Goal: Task Accomplishment & Management: Manage account settings

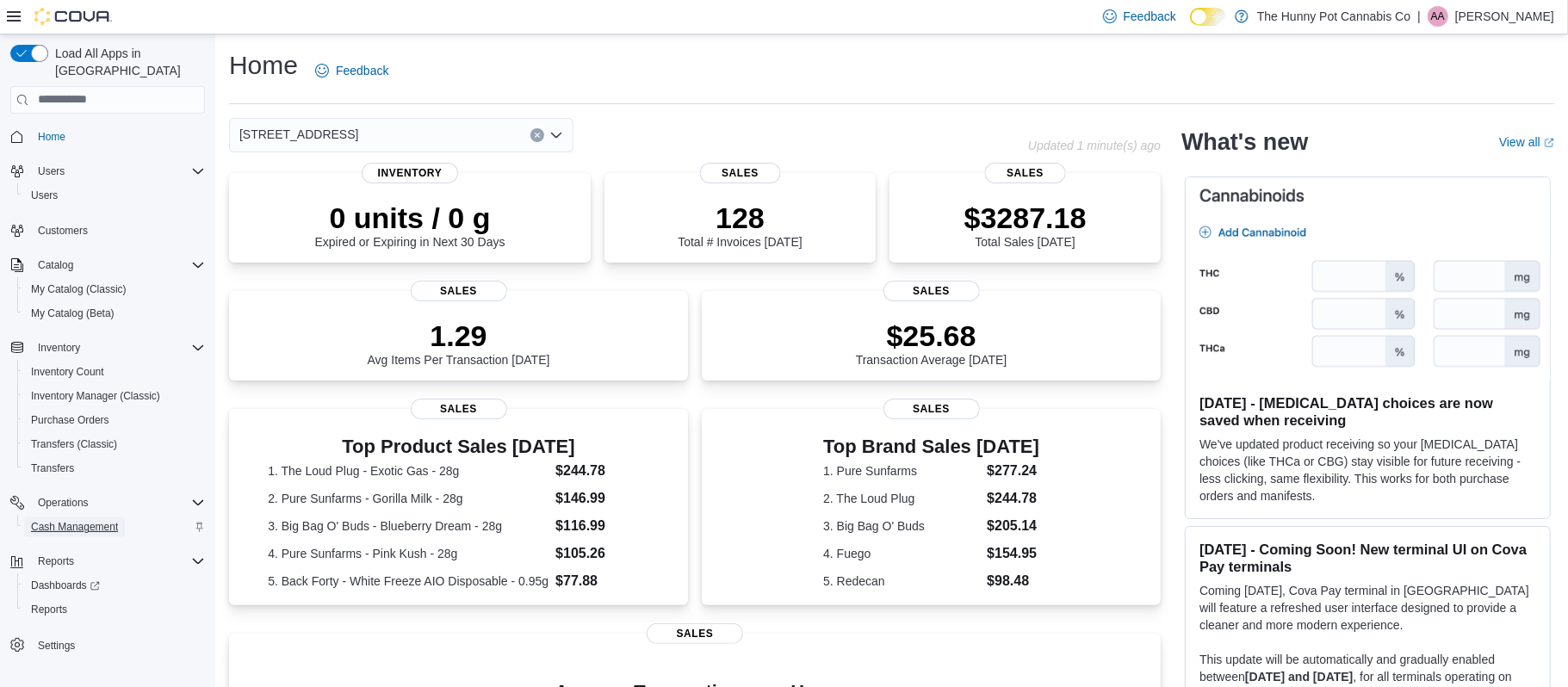
click at [78, 520] on span "Cash Management" at bounding box center [75, 527] width 87 height 14
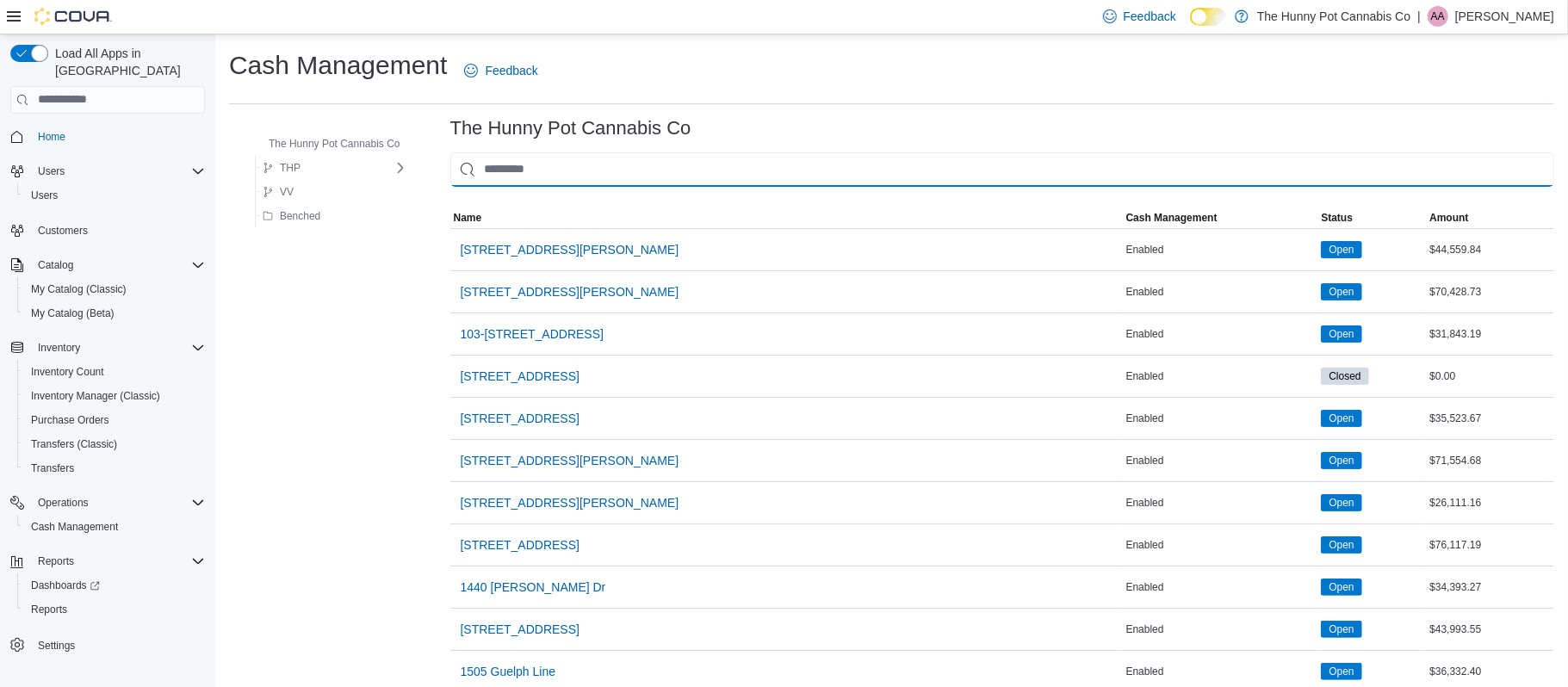
click at [755, 152] on input "This is a search bar. As you type, the results lower in the page will automatic…" at bounding box center [1002, 169] width 1104 height 34
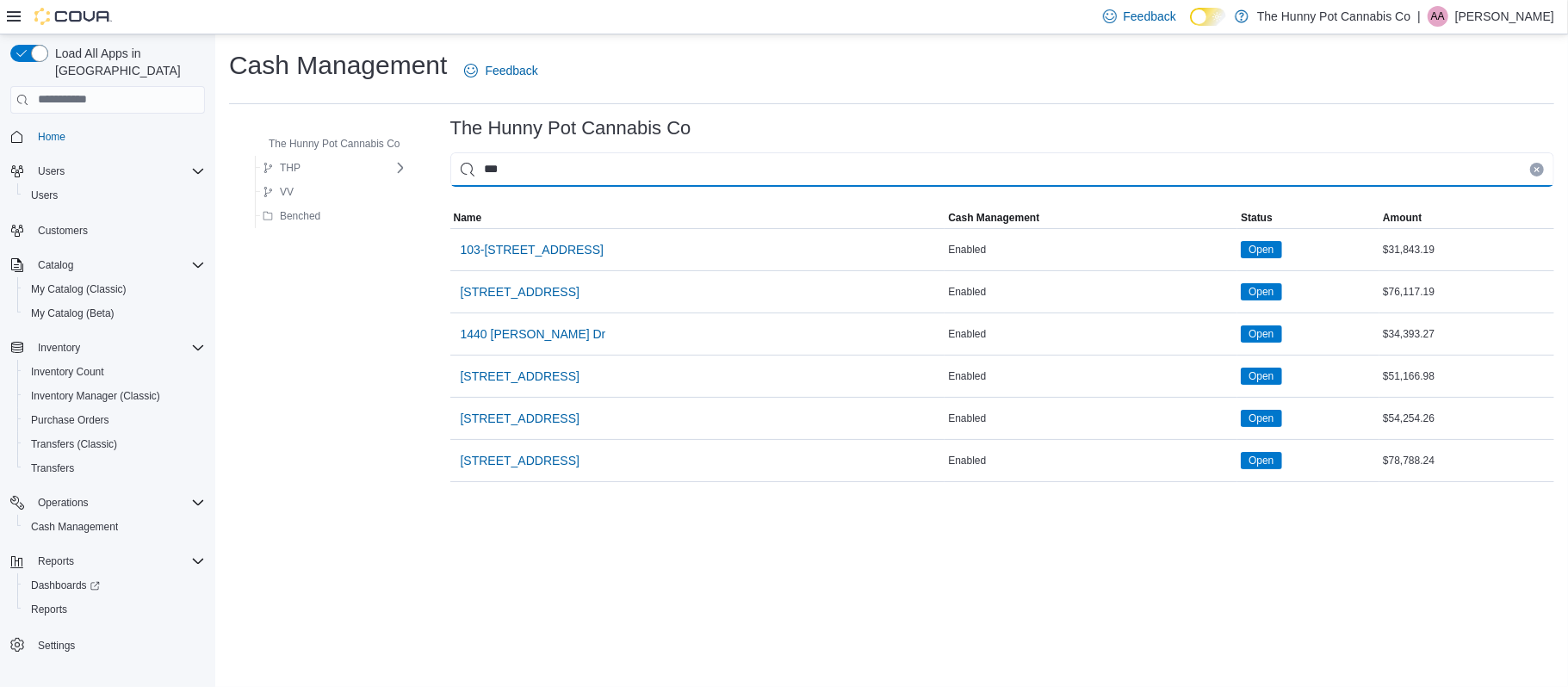
type input "****"
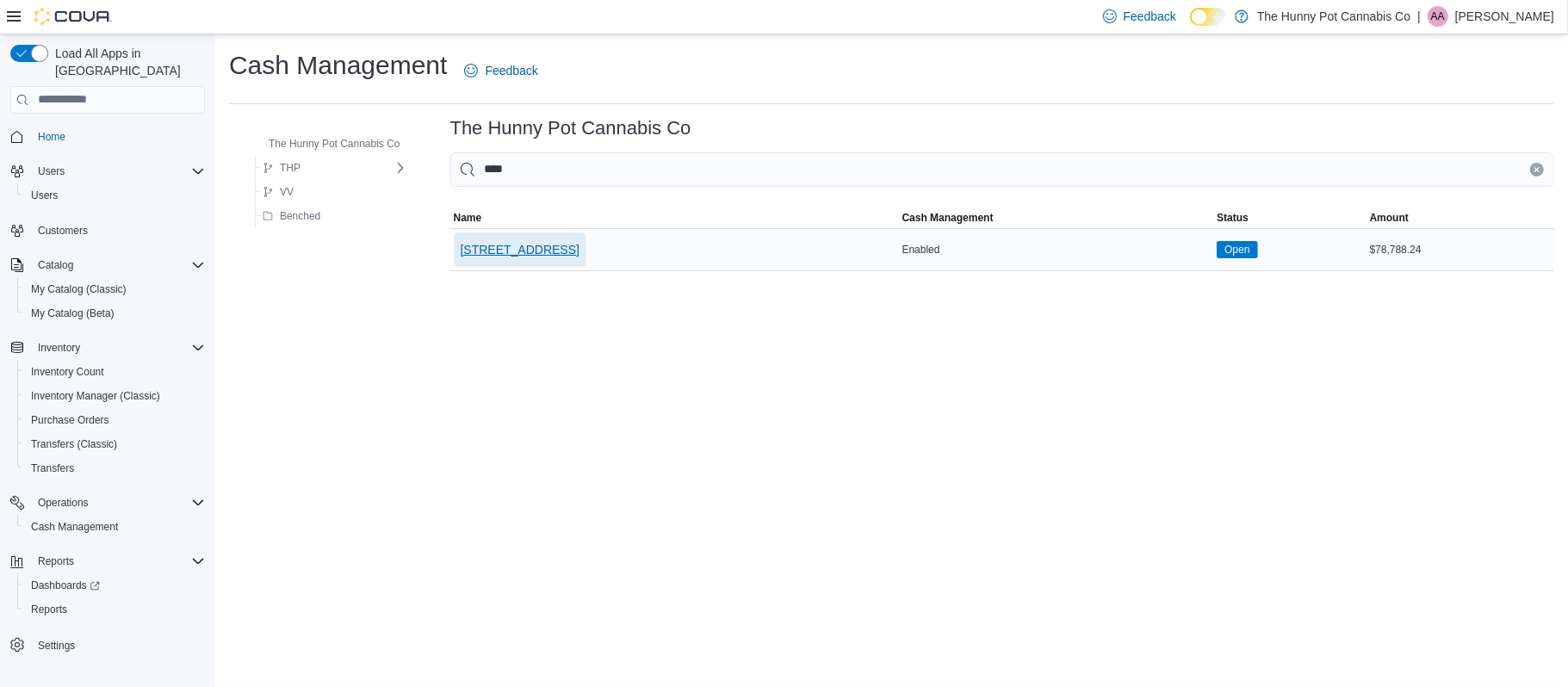
click at [526, 255] on span "[STREET_ADDRESS]" at bounding box center [519, 249] width 119 height 18
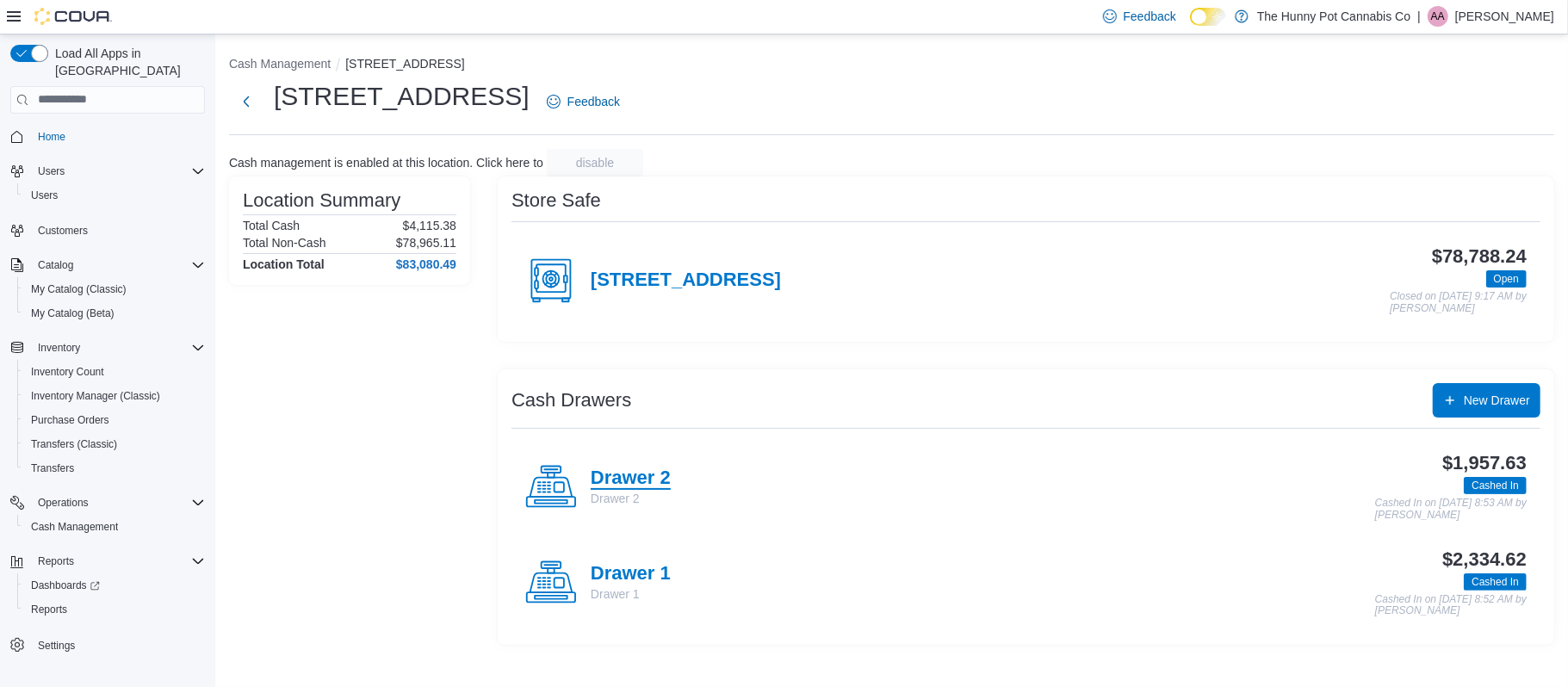
click at [639, 488] on h4 "Drawer 2" at bounding box center [630, 479] width 80 height 22
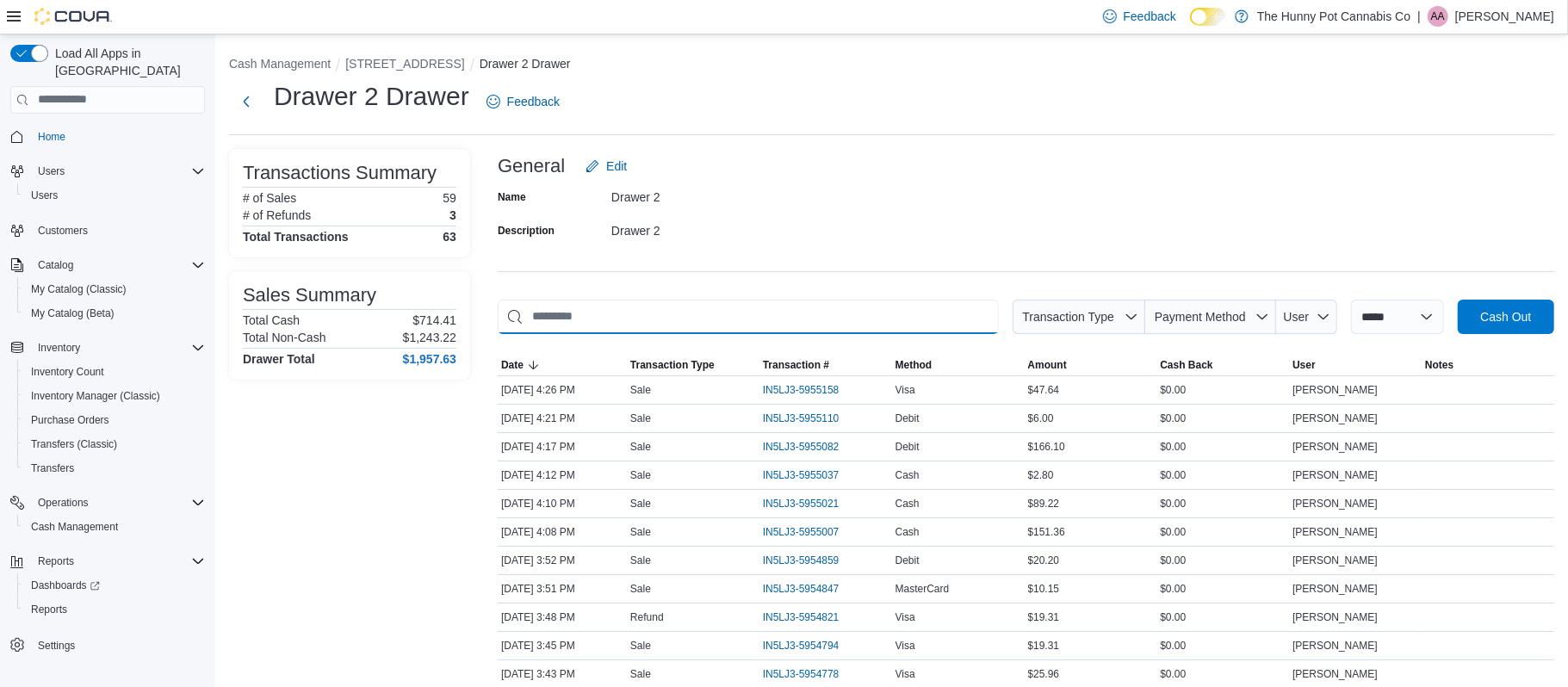
click at [676, 318] on input "This is a search bar. As you type, the results lower in the page will automatic…" at bounding box center [748, 316] width 501 height 34
click at [820, 387] on span "IN5LJ3-5955158" at bounding box center [801, 389] width 77 height 14
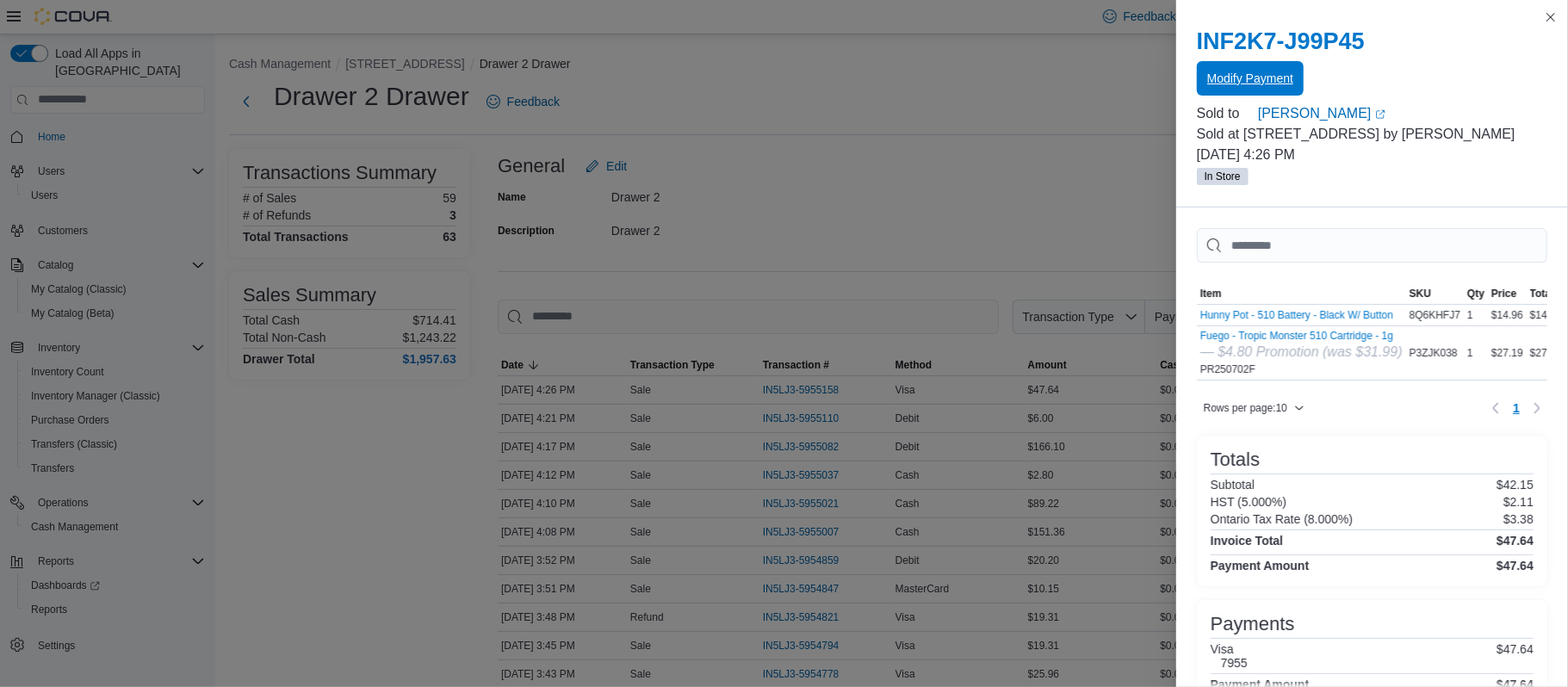
click at [1276, 75] on span "Modify Payment" at bounding box center [1250, 78] width 86 height 18
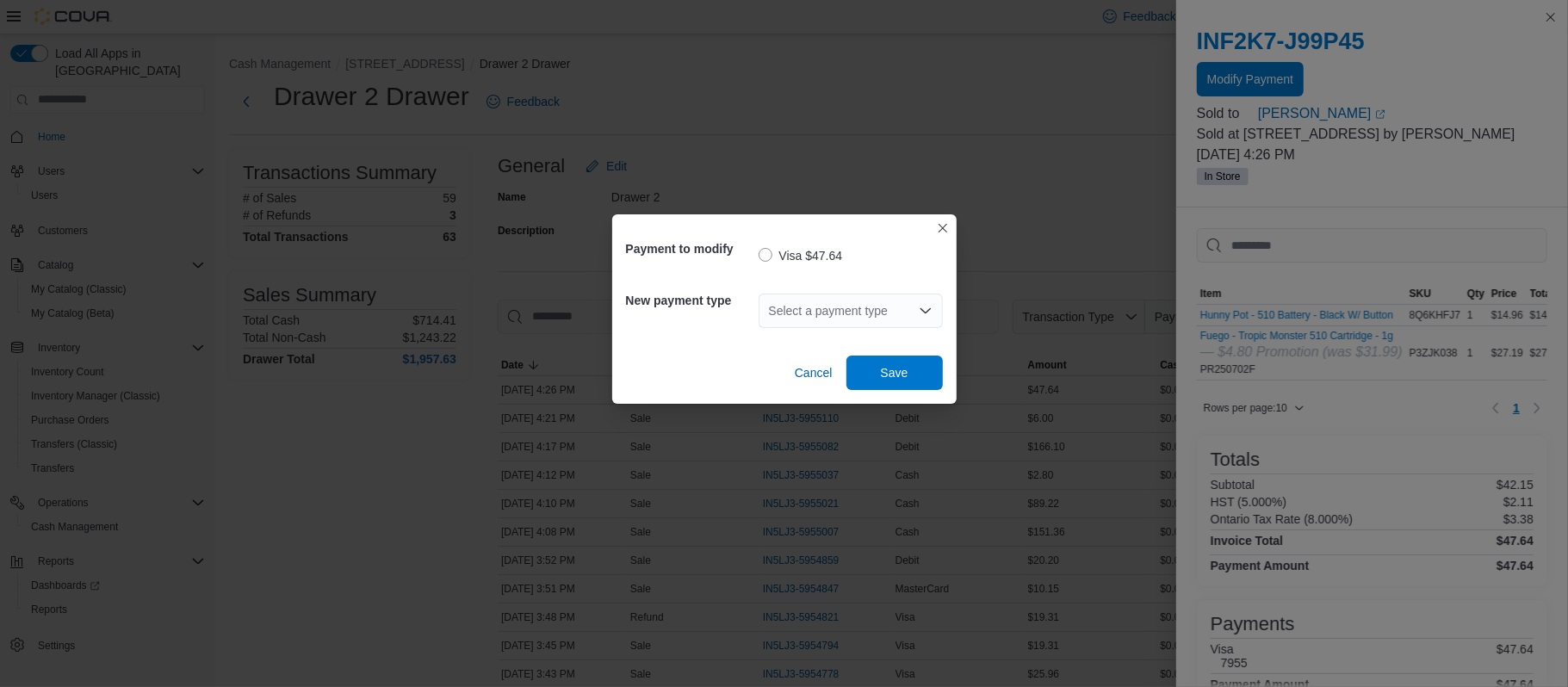
click at [856, 308] on div "Select a payment type" at bounding box center [850, 310] width 184 height 34
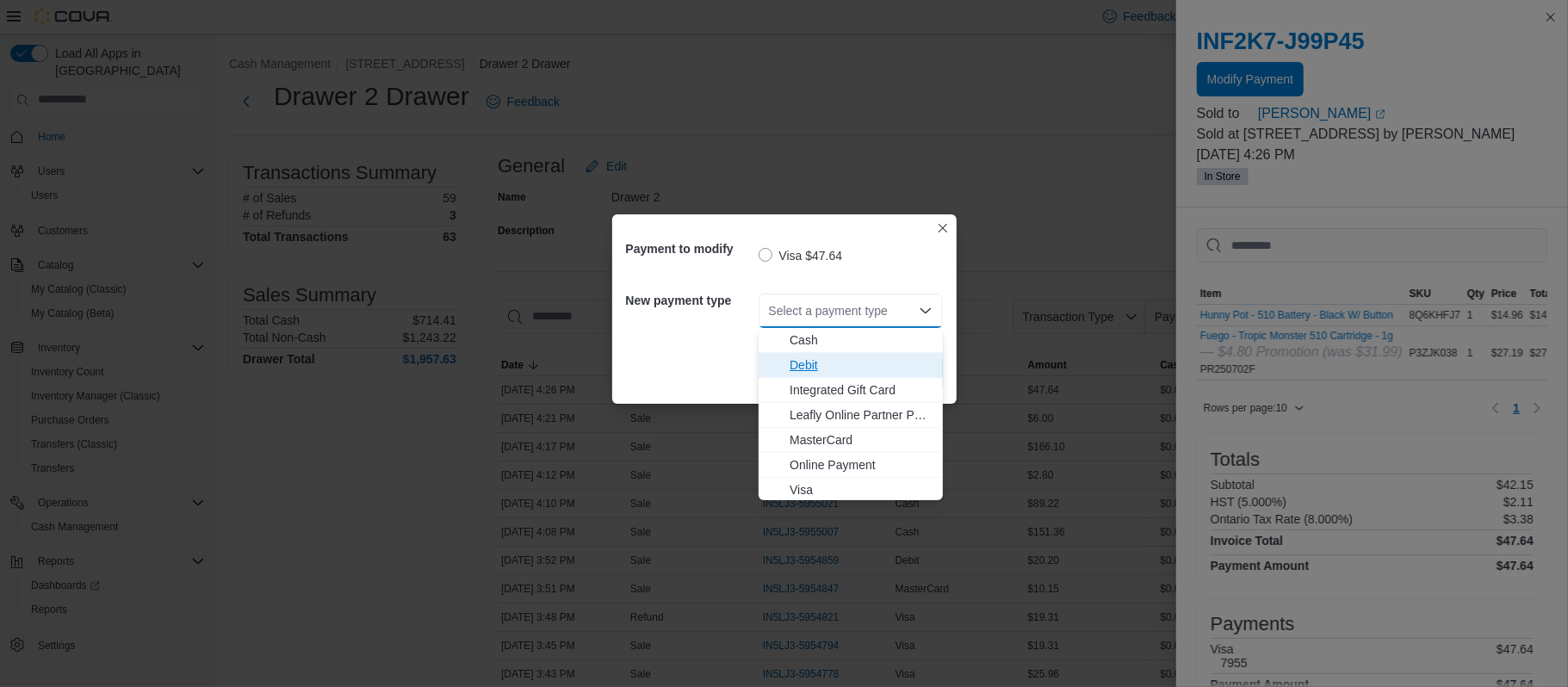
click at [816, 367] on span "Debit" at bounding box center [861, 364] width 143 height 18
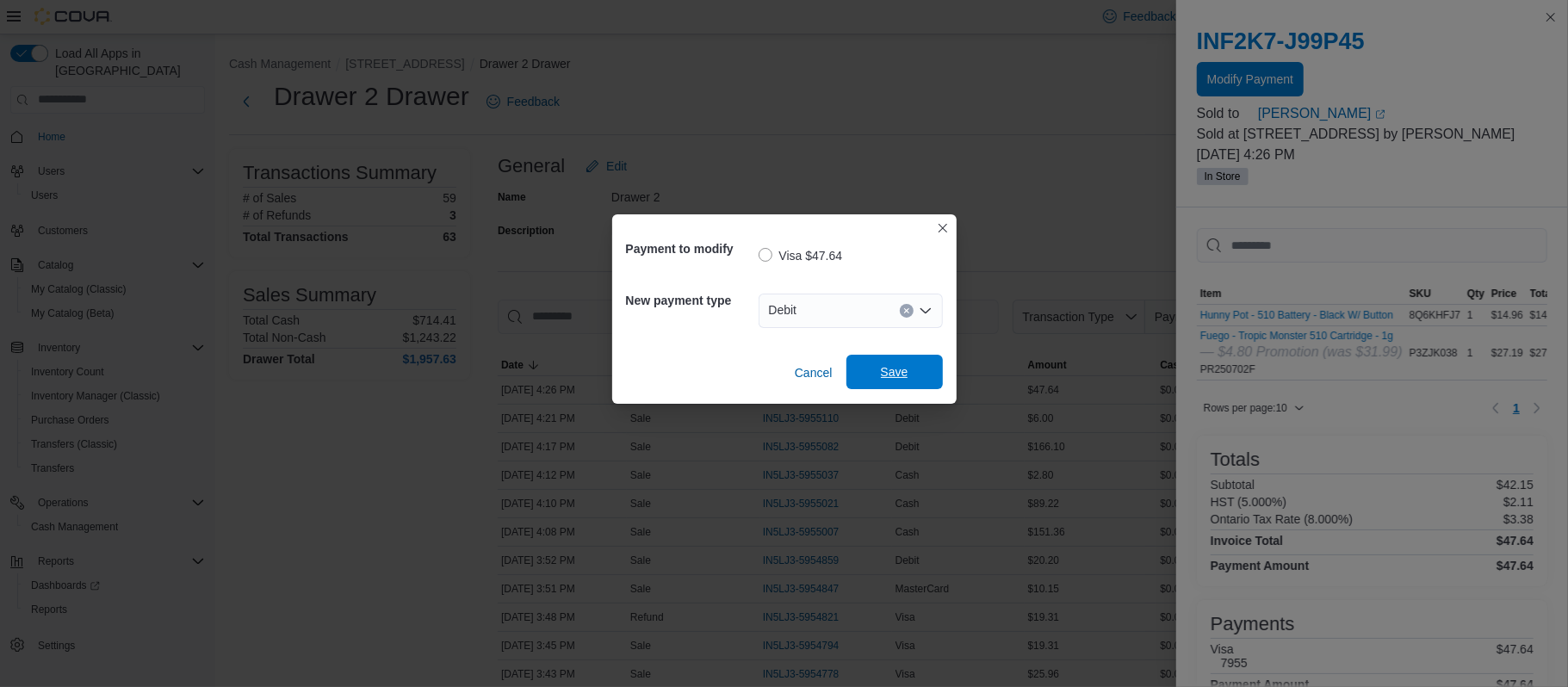
click at [893, 371] on span "Save" at bounding box center [895, 372] width 28 height 18
click at [485, 524] on div "Payment to modify Visa $47.64 New payment type Debit Cancel Save" at bounding box center [784, 343] width 1568 height 687
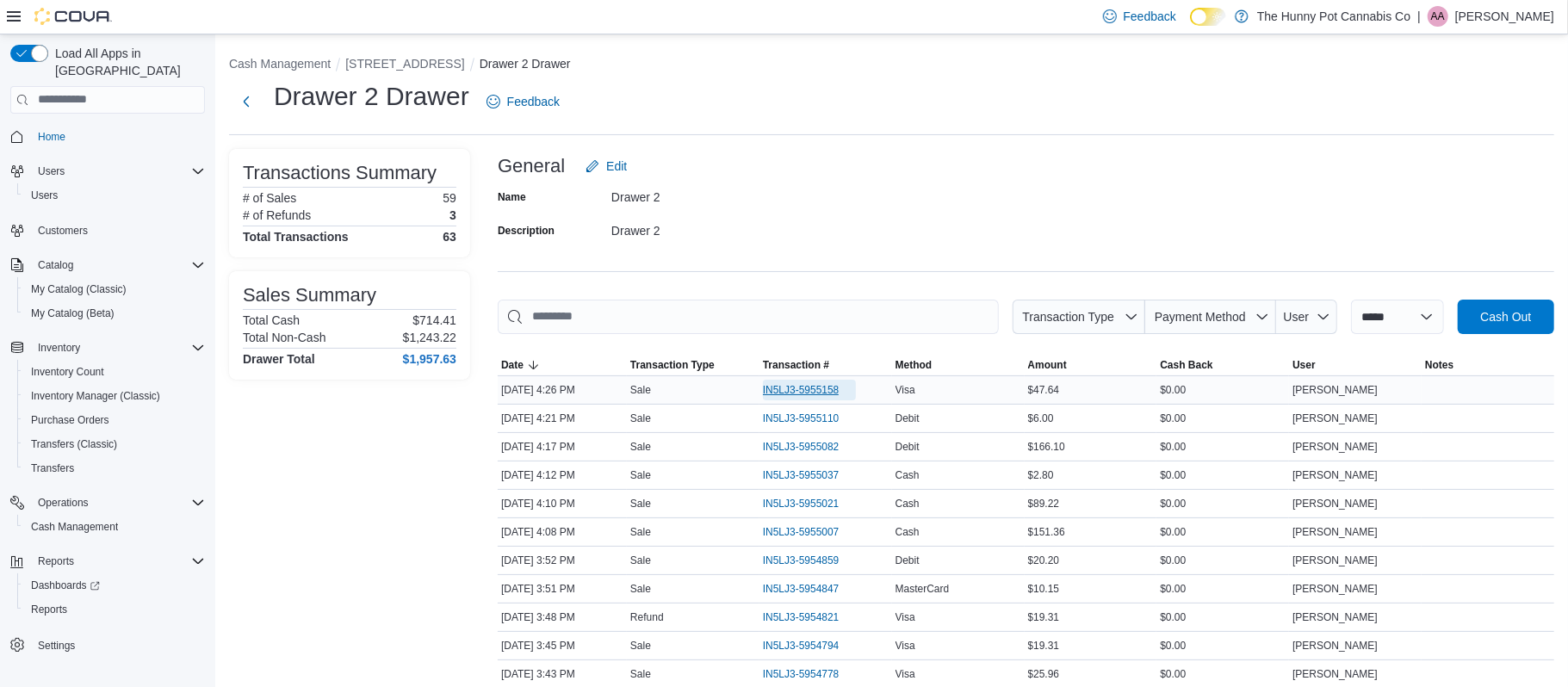
click at [818, 394] on span "IN5LJ3-5955158" at bounding box center [801, 389] width 77 height 14
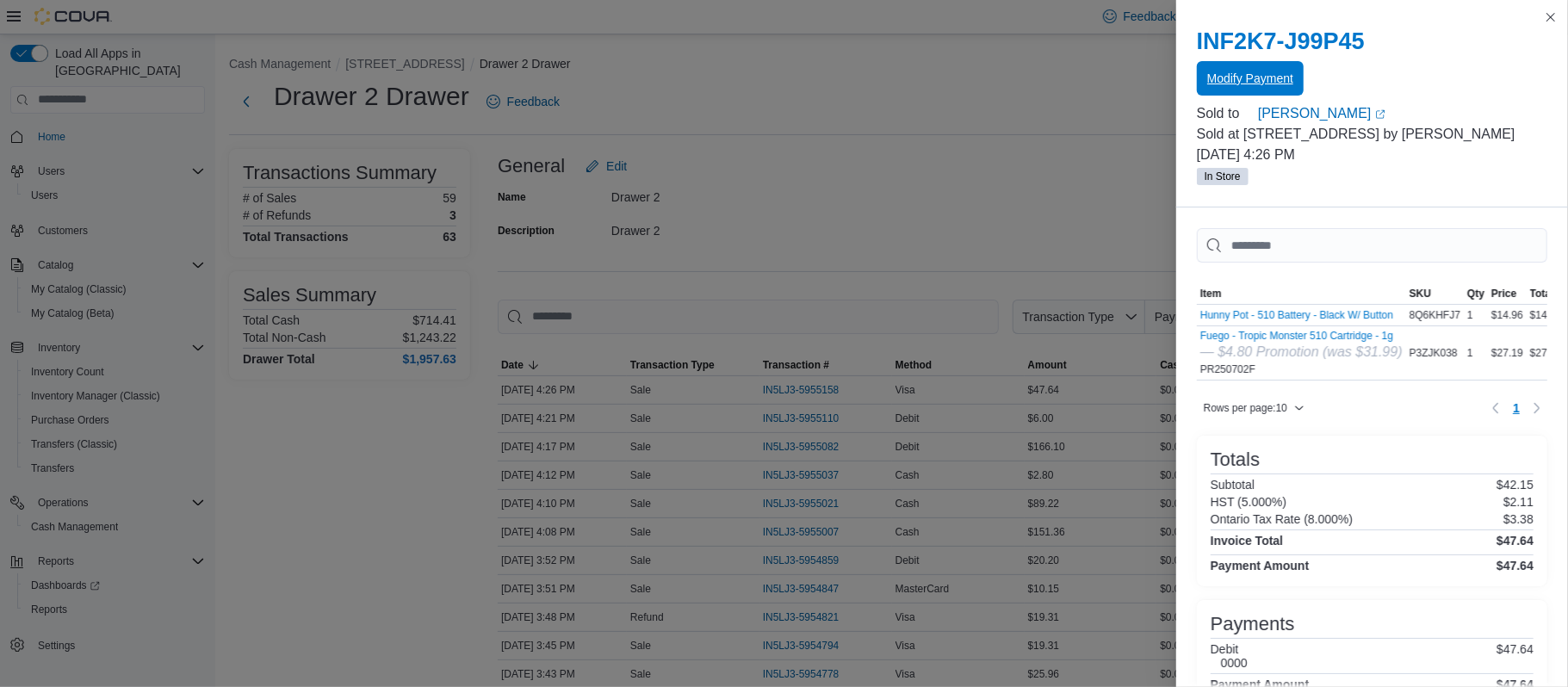
click at [1253, 72] on span "Modify Payment" at bounding box center [1250, 78] width 86 height 18
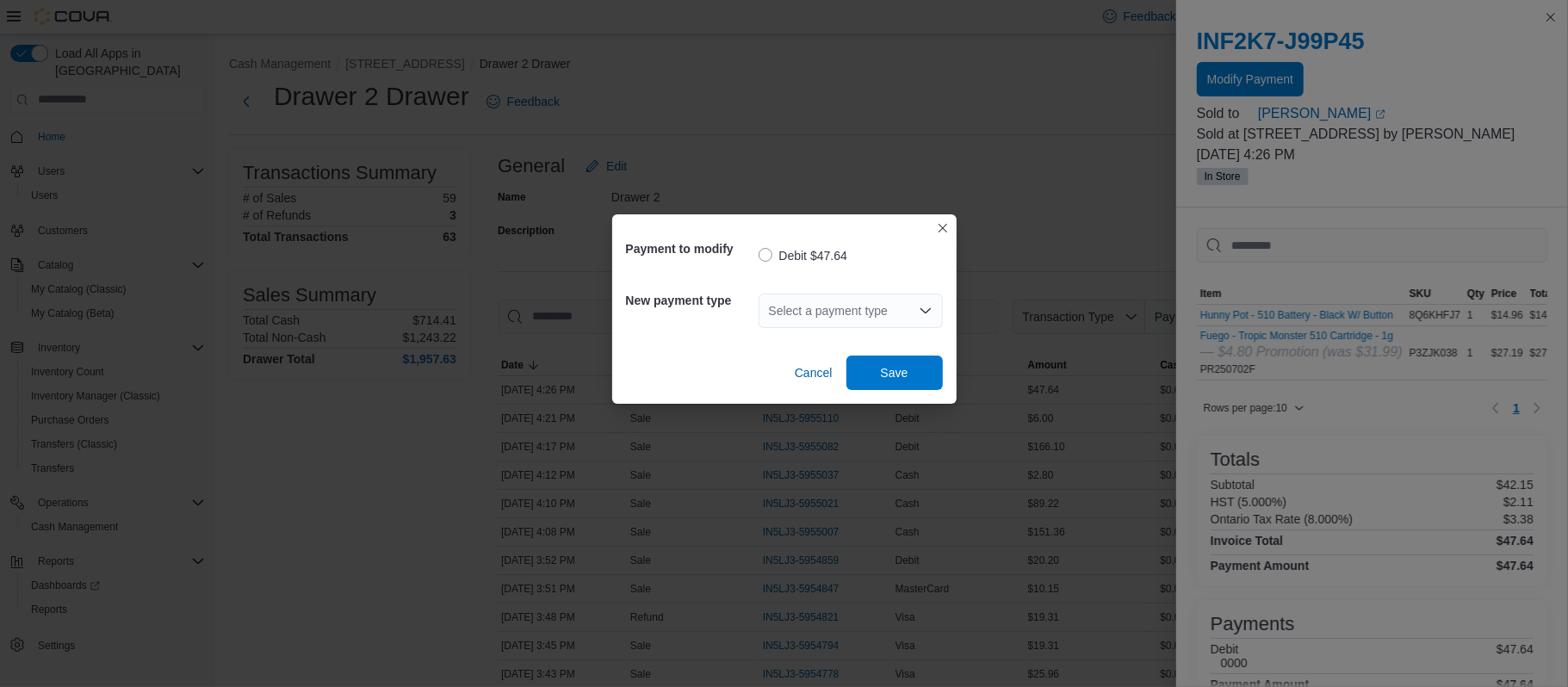
click at [1022, 156] on div "Payment to modify Debit $47.64 New payment type Select a payment type Cancel Sa…" at bounding box center [784, 343] width 1568 height 687
click at [948, 225] on button "Closes this modal window" at bounding box center [943, 227] width 20 height 20
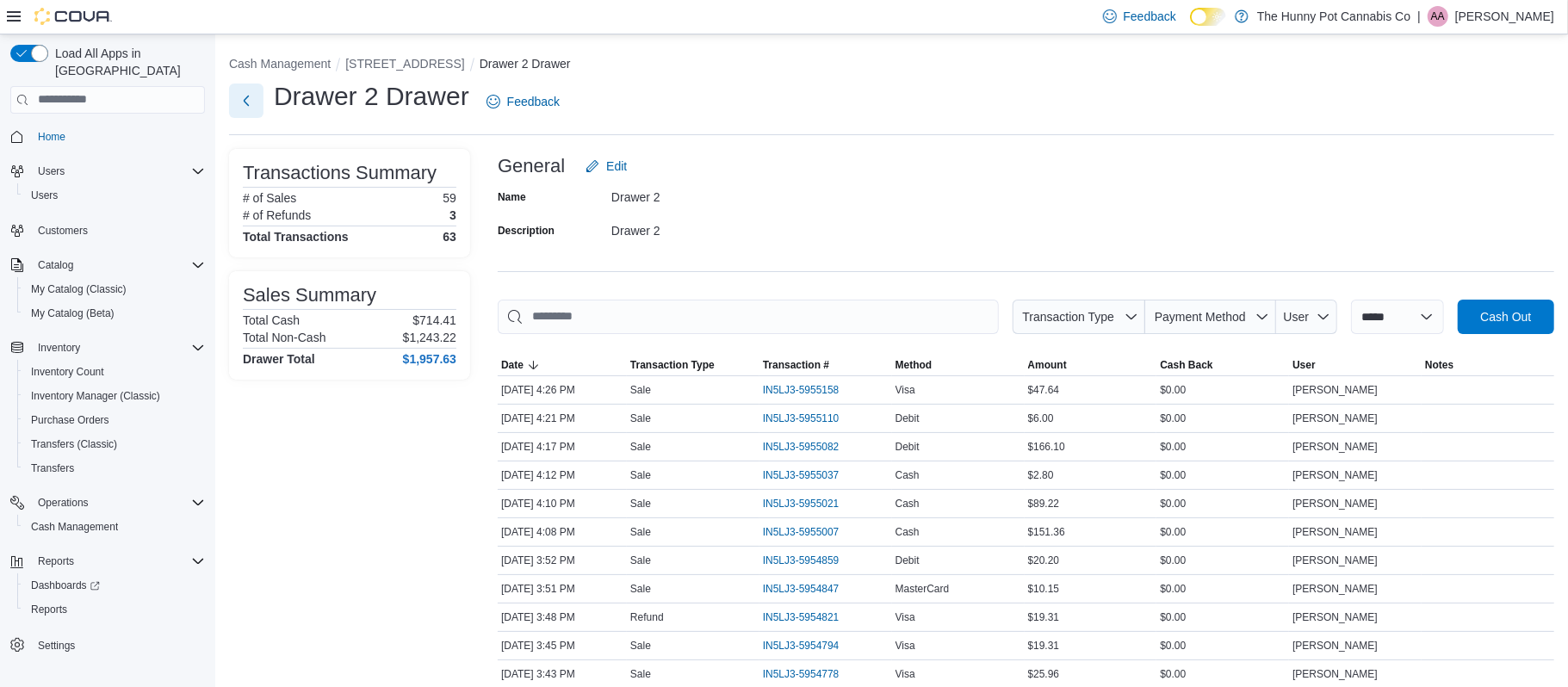
click at [246, 103] on button "Next" at bounding box center [245, 101] width 34 height 34
